Goal: Task Accomplishment & Management: Manage account settings

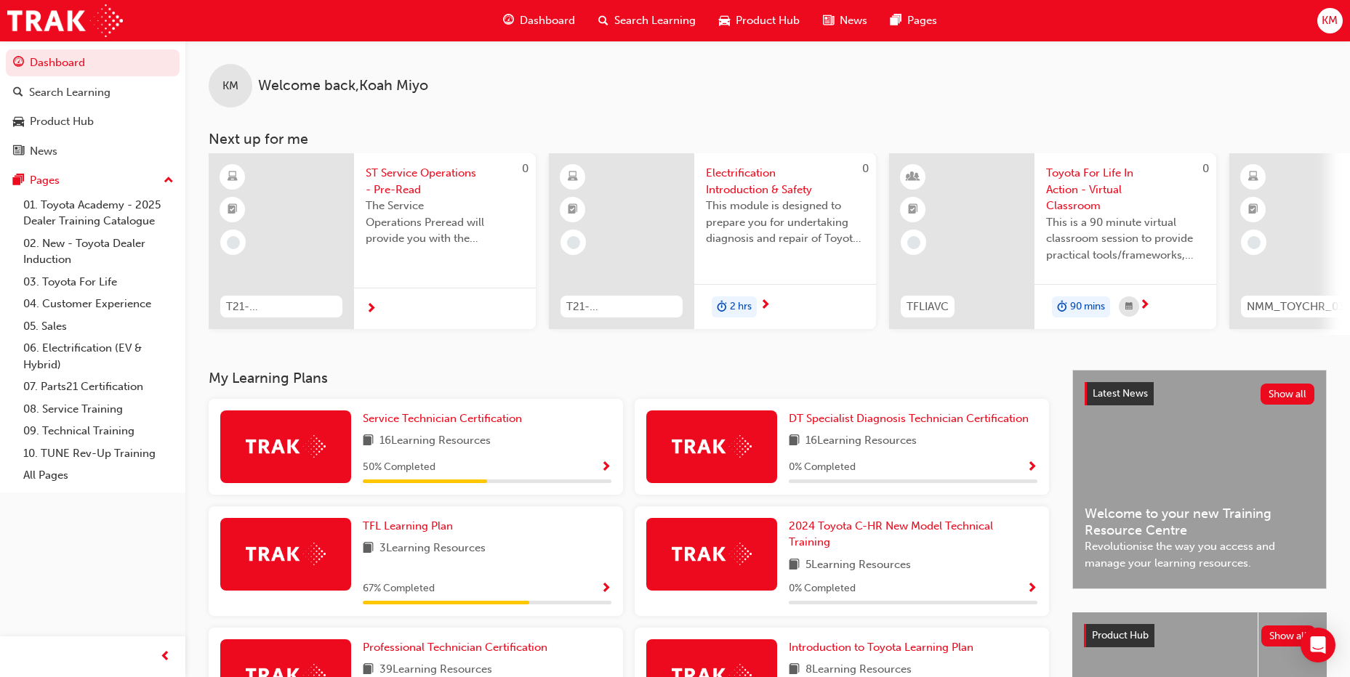
click at [1323, 17] on span "KM" at bounding box center [1329, 20] width 16 height 17
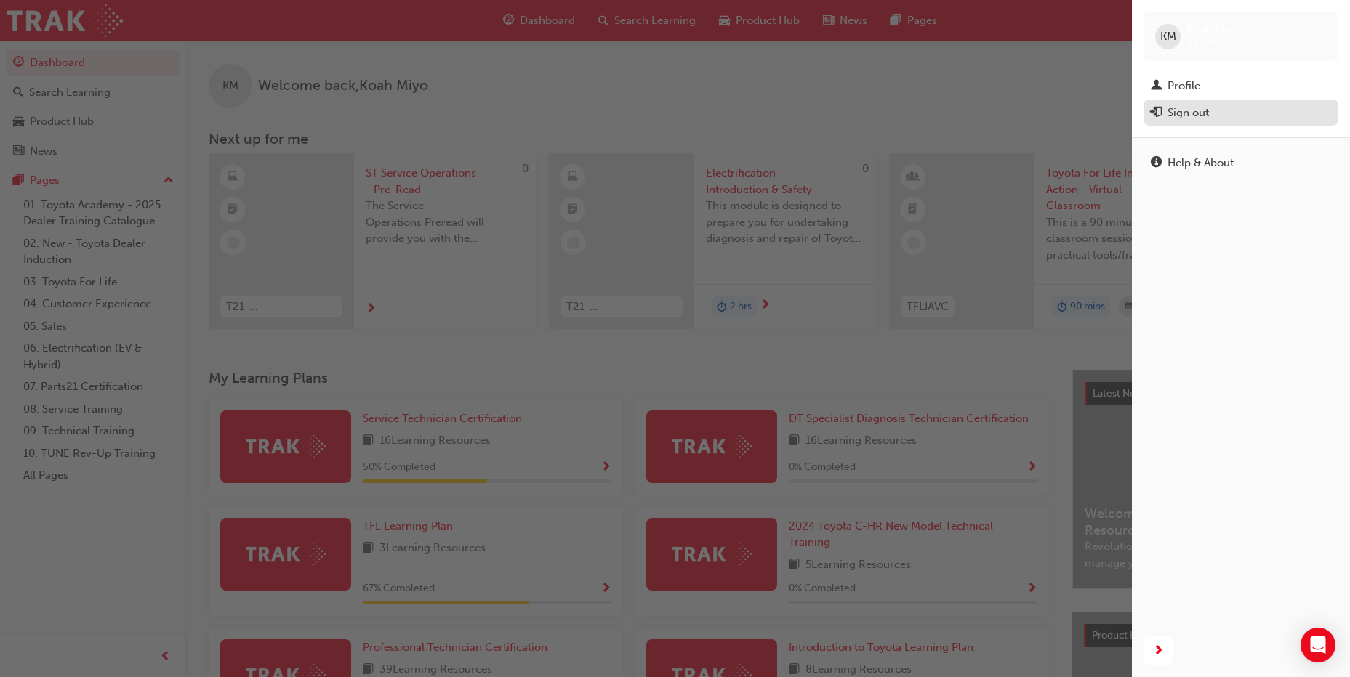
click at [1174, 119] on div "Sign out" at bounding box center [1187, 113] width 41 height 17
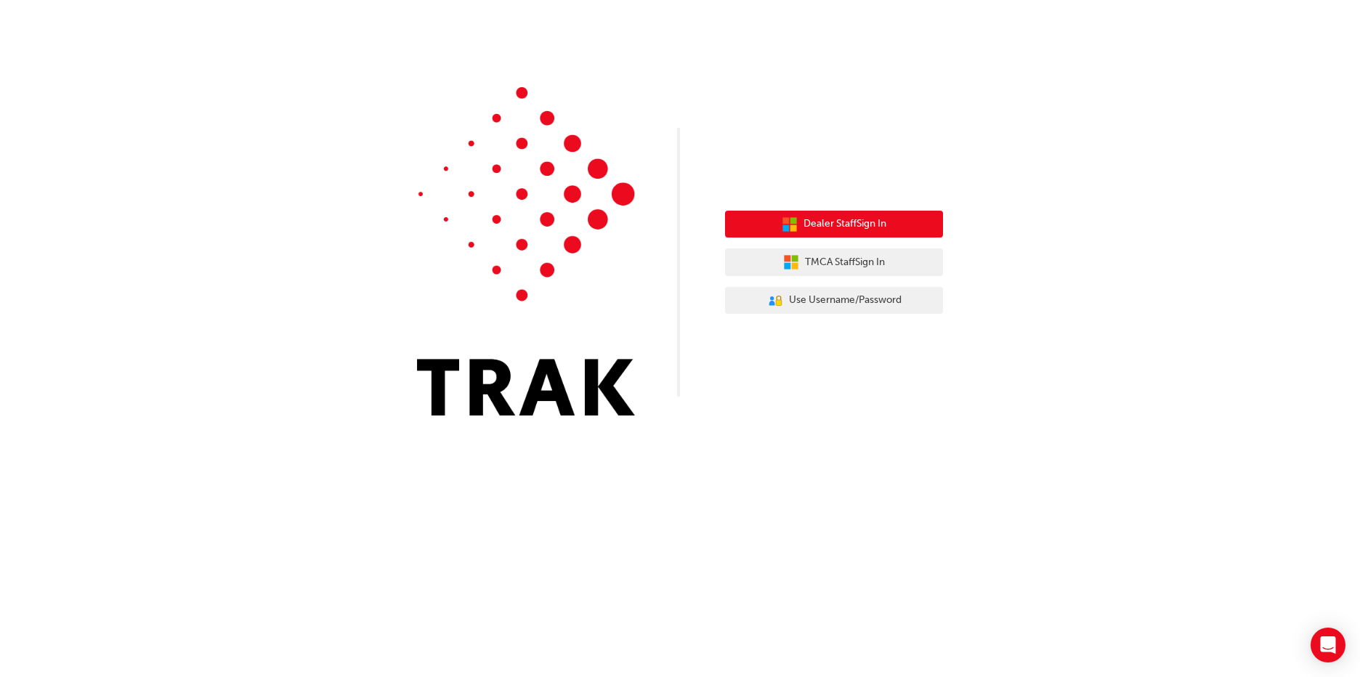
click at [890, 227] on button "Dealer Staff Sign In" at bounding box center [834, 225] width 218 height 28
